Goal: Obtain resource: Obtain resource

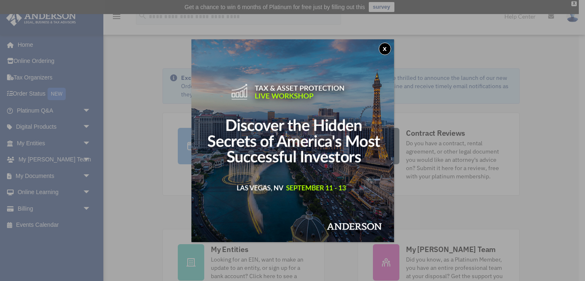
click at [385, 49] on button "x" at bounding box center [385, 49] width 12 height 12
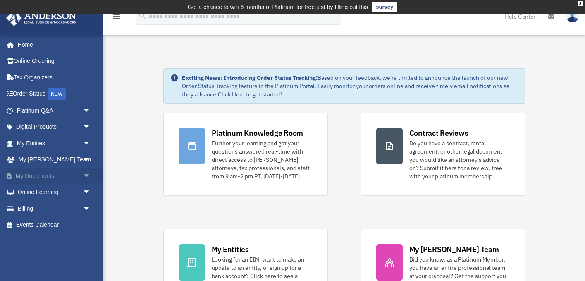
click at [87, 174] on span "arrow_drop_down" at bounding box center [91, 175] width 17 height 17
click at [87, 174] on span "arrow_drop_up" at bounding box center [91, 175] width 17 height 17
click at [87, 174] on span "arrow_drop_down" at bounding box center [91, 175] width 17 height 17
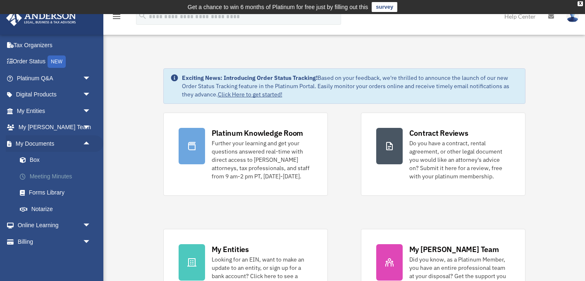
scroll to position [33, 0]
click at [88, 110] on span "arrow_drop_down" at bounding box center [91, 110] width 17 height 17
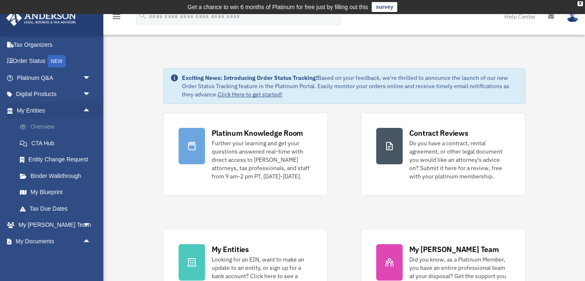
click at [58, 128] on link "Overview" at bounding box center [58, 127] width 92 height 17
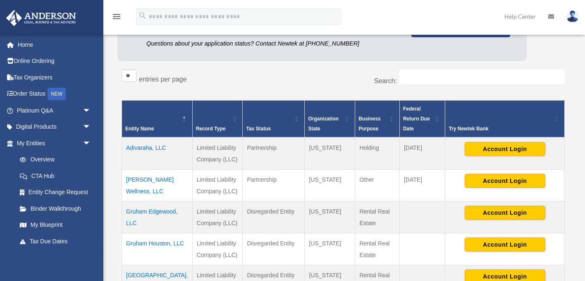
scroll to position [121, 0]
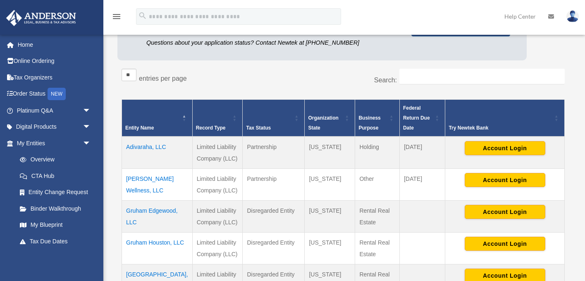
click at [148, 181] on td "[PERSON_NAME] Wellness, LLC" at bounding box center [157, 184] width 71 height 32
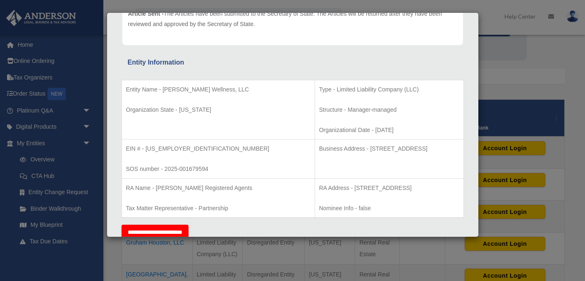
scroll to position [119, 0]
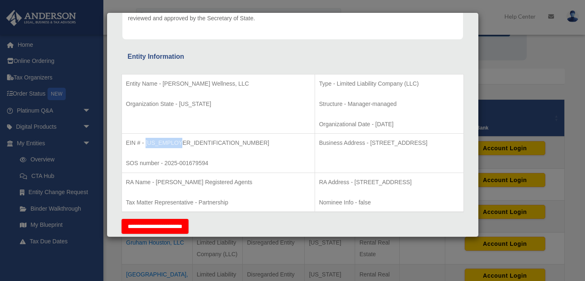
drag, startPoint x: 146, startPoint y: 142, endPoint x: 179, endPoint y: 142, distance: 33.1
click at [179, 142] on p "EIN # - [US_EMPLOYER_IDENTIFICATION_NUMBER]" at bounding box center [218, 143] width 184 height 10
copy p "39-2184559"
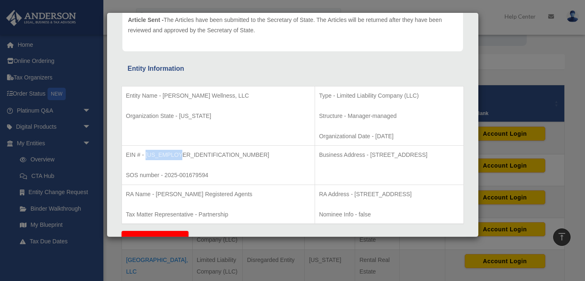
scroll to position [107, 0]
click at [319, 134] on p "Organizational Date - 2025-05-16" at bounding box center [389, 137] width 140 height 10
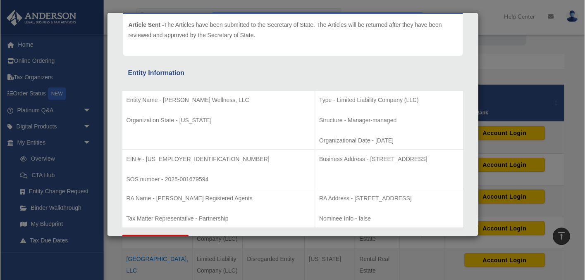
scroll to position [103, 0]
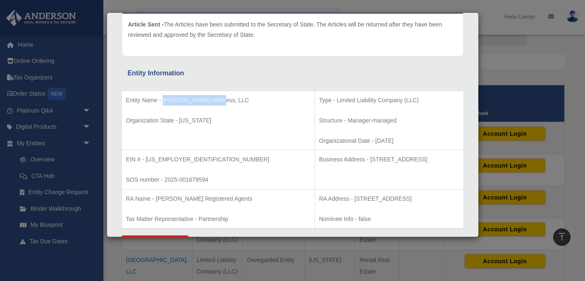
drag, startPoint x: 162, startPoint y: 101, endPoint x: 222, endPoint y: 103, distance: 60.0
click at [222, 103] on p "Entity Name - Anaya Wellness, LLC" at bounding box center [218, 100] width 184 height 10
copy p "Anaya Wellness, LLC"
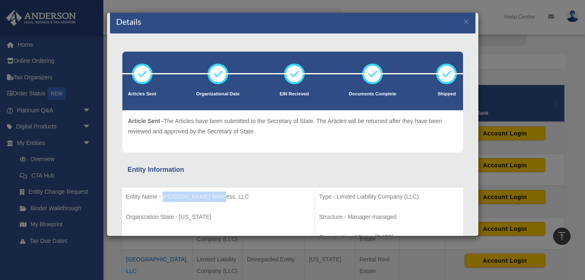
scroll to position [7, 0]
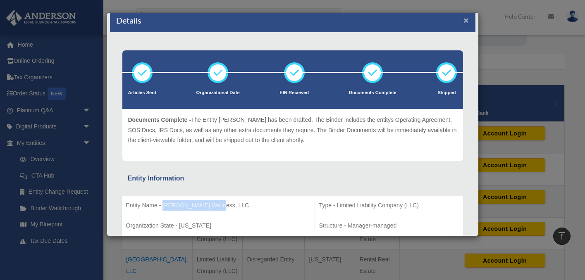
click at [466, 21] on button "×" at bounding box center [466, 20] width 5 height 9
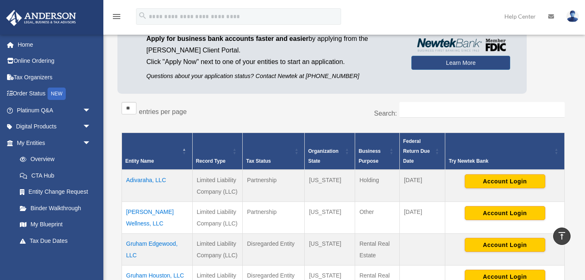
scroll to position [86, 0]
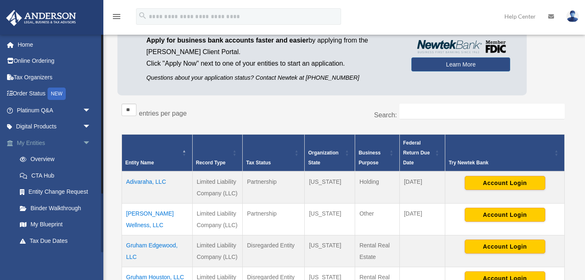
click at [86, 141] on span "arrow_drop_down" at bounding box center [91, 143] width 17 height 17
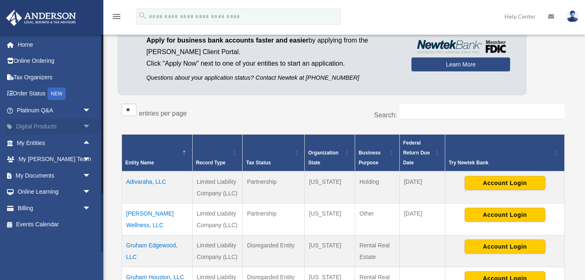
click at [88, 126] on span "arrow_drop_down" at bounding box center [91, 127] width 17 height 17
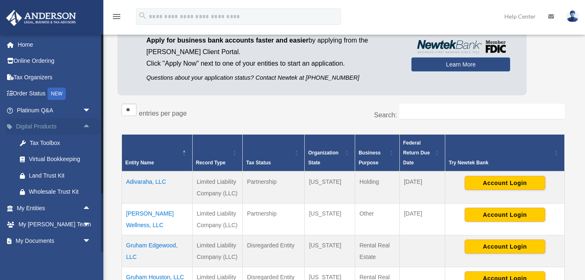
click at [88, 126] on span "arrow_drop_up" at bounding box center [91, 127] width 17 height 17
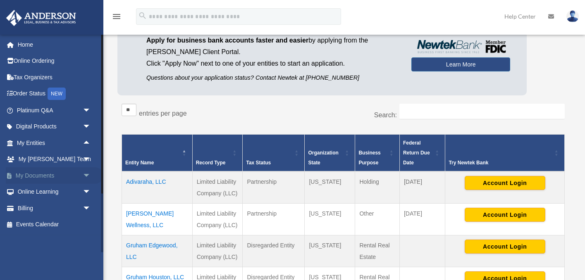
click at [83, 173] on span "arrow_drop_down" at bounding box center [91, 175] width 17 height 17
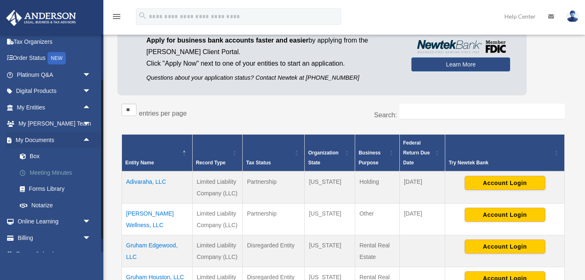
scroll to position [37, 0]
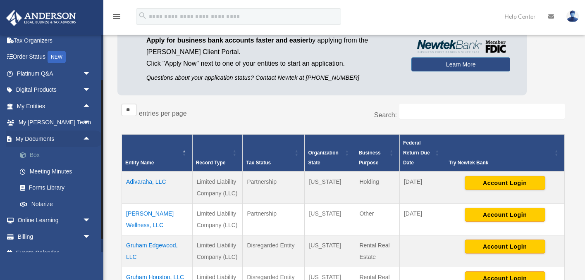
click at [37, 154] on link "Box" at bounding box center [58, 155] width 92 height 17
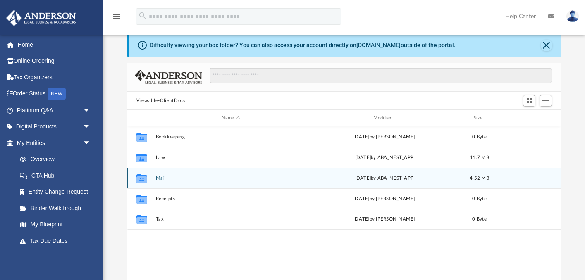
scroll to position [31, 0]
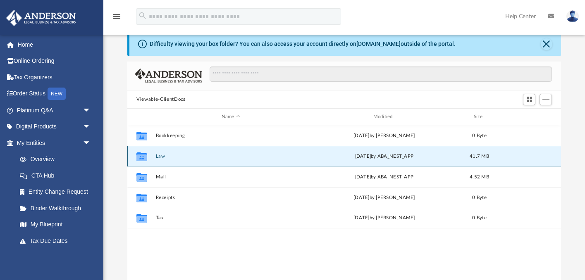
click at [160, 155] on button "Law" at bounding box center [231, 156] width 150 height 5
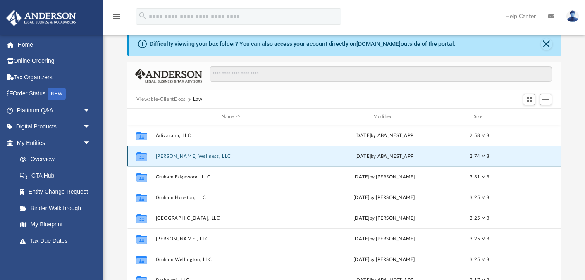
click at [187, 155] on button "Anaya Wellness, LLC" at bounding box center [231, 156] width 150 height 5
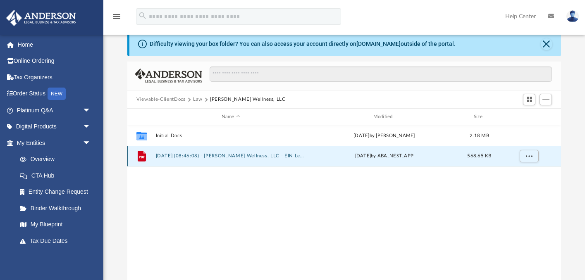
click at [202, 156] on button "2025.05.29 (08:46:08) - Anaya Wellness, LLC - EIN Letter from IRS.pdf" at bounding box center [231, 156] width 150 height 5
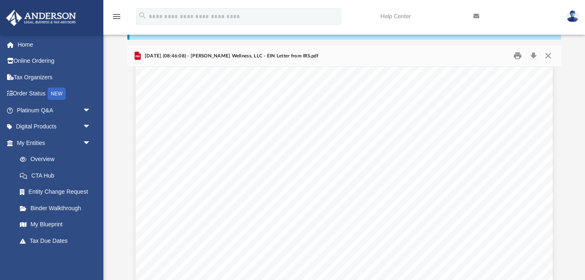
scroll to position [0, 0]
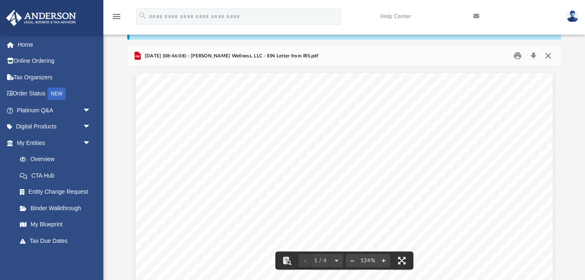
click at [548, 57] on button "Close" at bounding box center [547, 56] width 15 height 13
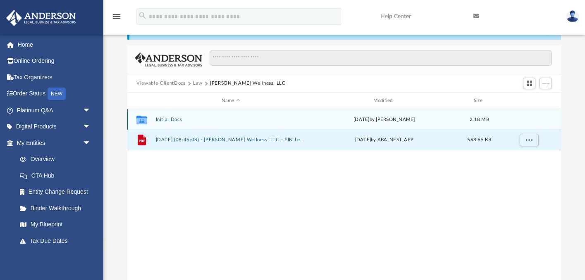
click at [172, 119] on button "Initial Docs" at bounding box center [231, 119] width 150 height 5
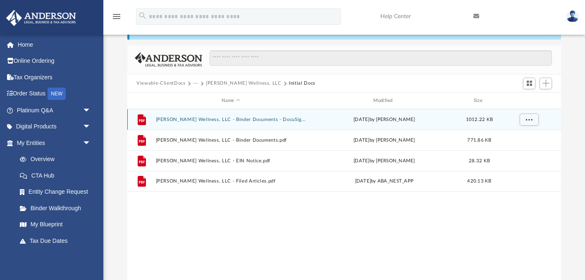
click at [237, 120] on button "Anaya Wellness, LLC - Binder Documents - DocuSigned.pdf" at bounding box center [231, 119] width 150 height 5
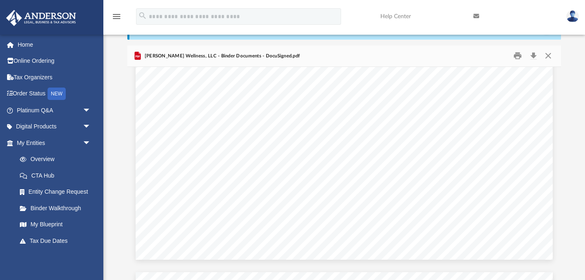
scroll to position [7531, 0]
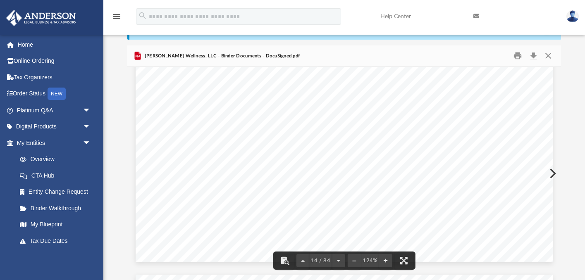
drag, startPoint x: 185, startPoint y: 201, endPoint x: 383, endPoint y: 199, distance: 197.7
click at [300, 199] on span "1716 Capitol Avenue, Suite 100, Cheyenne, Wyoming 82001" at bounding box center [242, 202] width 115 height 8
click at [279, 203] on span "1716 Capitol Avenue, Suite 100, Cheyenne, Wyoming 82001" at bounding box center [242, 202] width 115 height 8
drag, startPoint x: 186, startPoint y: 201, endPoint x: 385, endPoint y: 201, distance: 198.9
click at [300, 201] on span "1716 Capitol Avenue, Suite 100, Cheyenne, Wyoming 82001" at bounding box center [242, 202] width 115 height 8
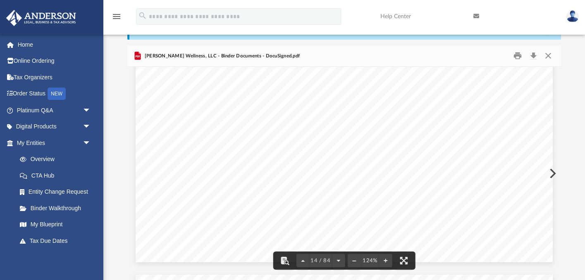
click at [294, 139] on span "The street address of the principal office in the United States where the Compa…" at bounding box center [361, 138] width 352 height 8
drag, startPoint x: 219, startPoint y: 146, endPoint x: 383, endPoint y: 146, distance: 164.2
click at [337, 146] on span "records is 1718 Capitol Avenue, Cheyenne, Wyoming 82001." at bounding box center [261, 147] width 152 height 8
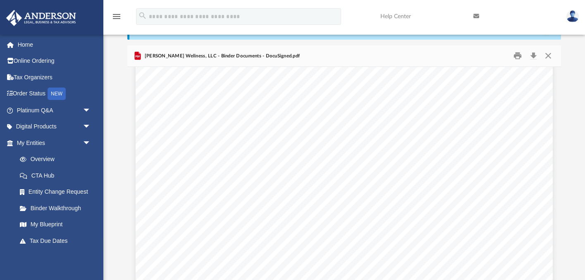
scroll to position [7497, 0]
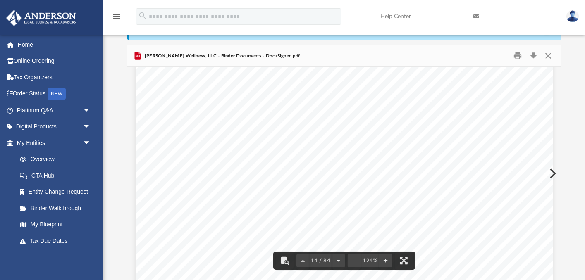
click at [378, 138] on span "The Company has all the powers necessary or convenient to carry out its purpose…" at bounding box center [344, 135] width 319 height 8
